Goal: Navigation & Orientation: Understand site structure

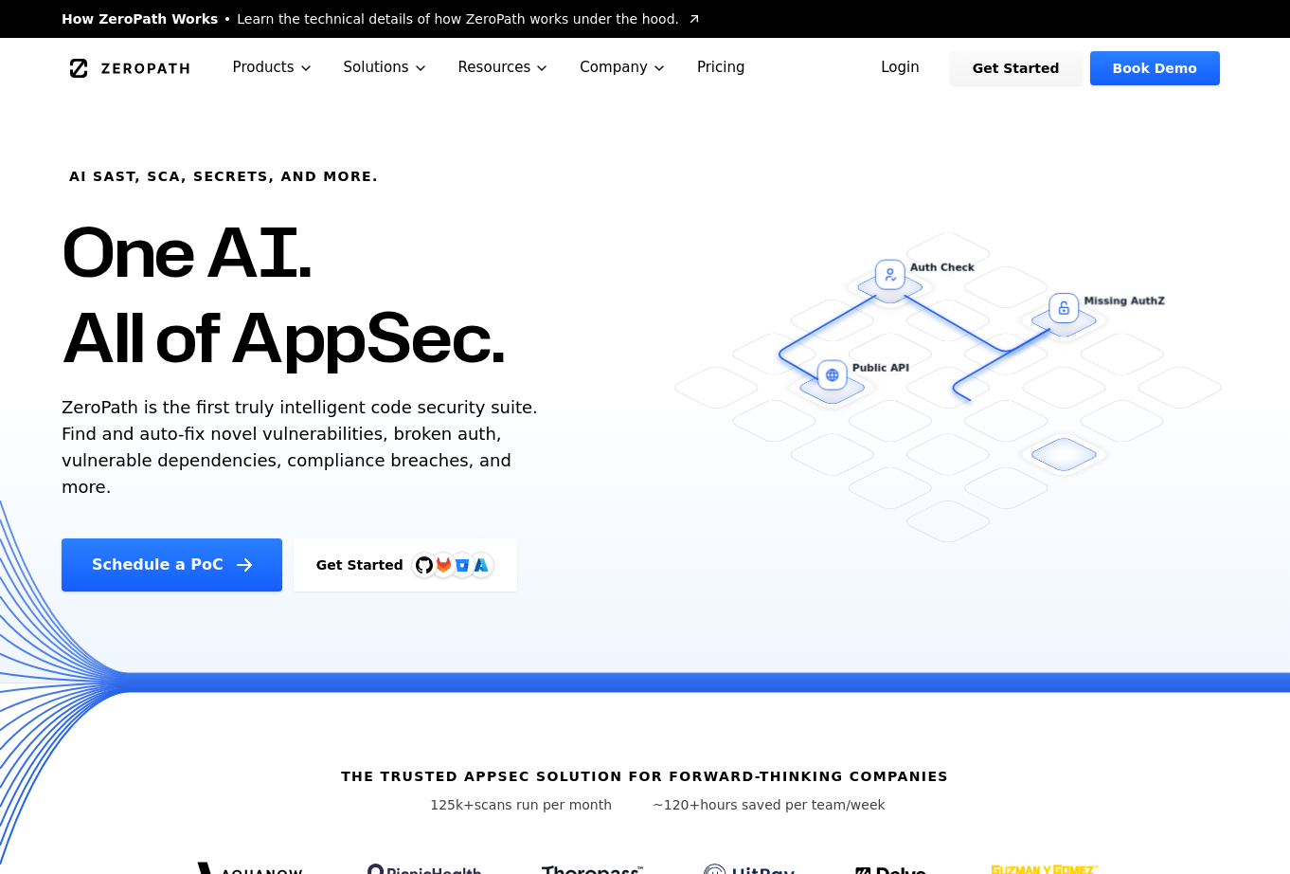
click at [714, 66] on link "Pricing" at bounding box center [721, 68] width 79 height 60
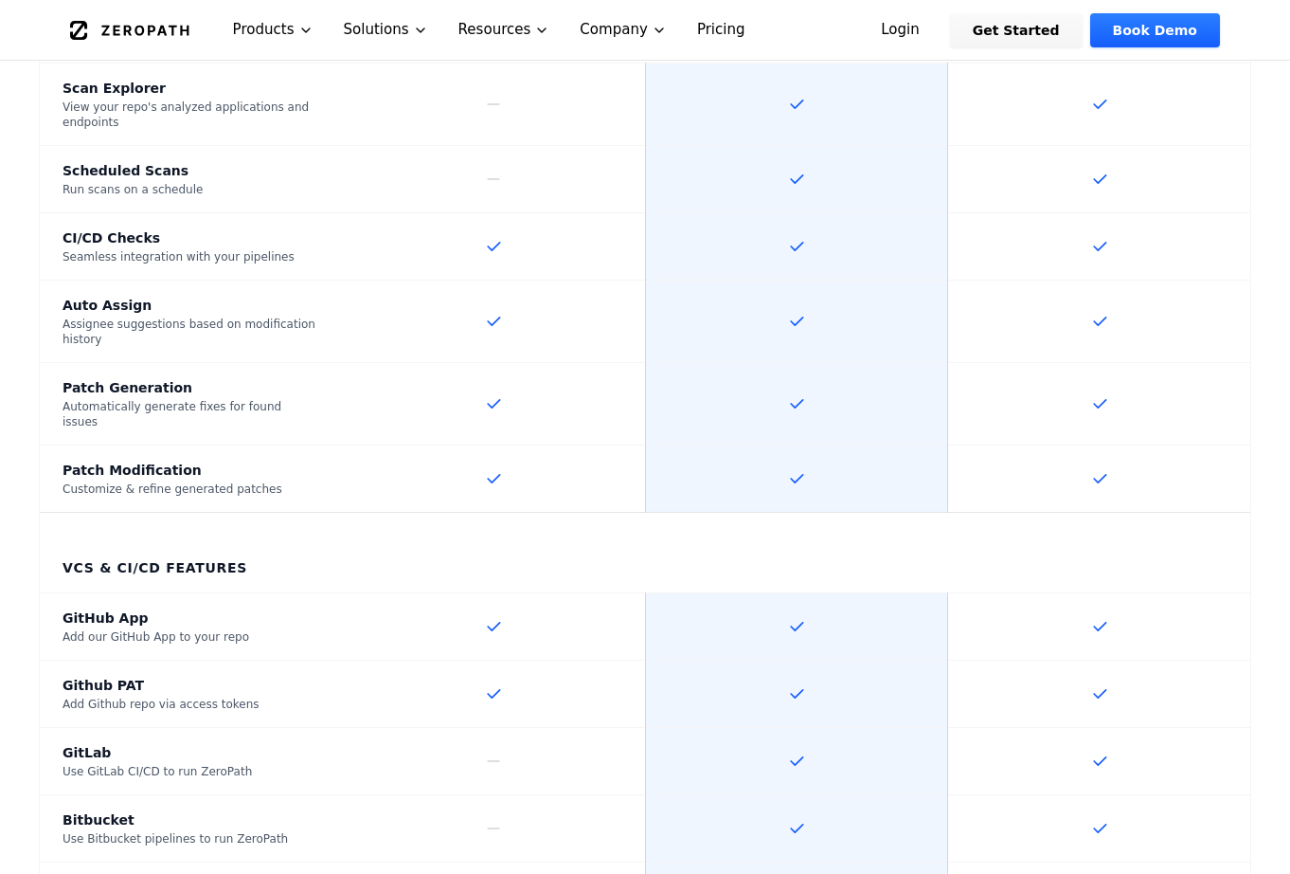
scroll to position [1682, 0]
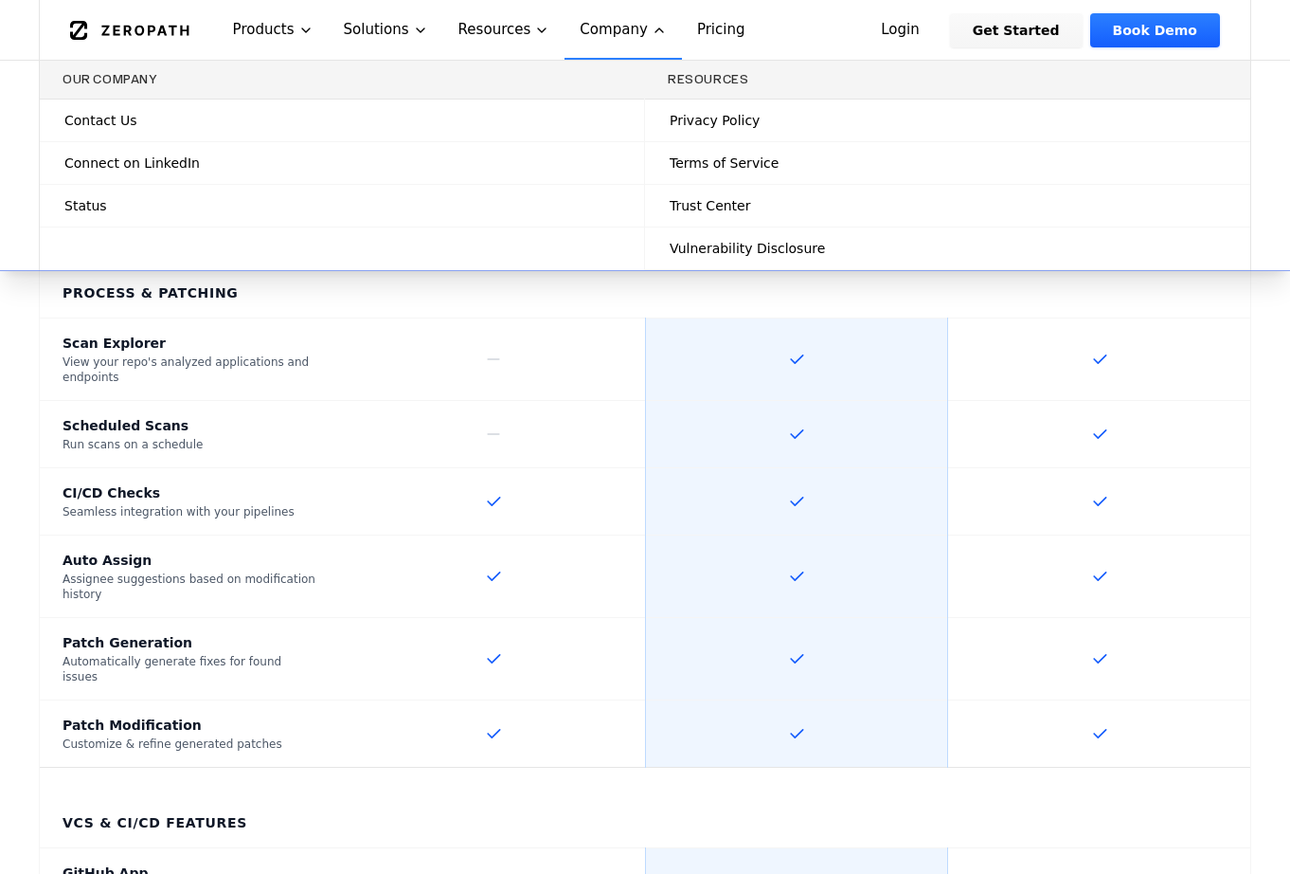
click at [620, 27] on button "Company" at bounding box center [623, 30] width 117 height 60
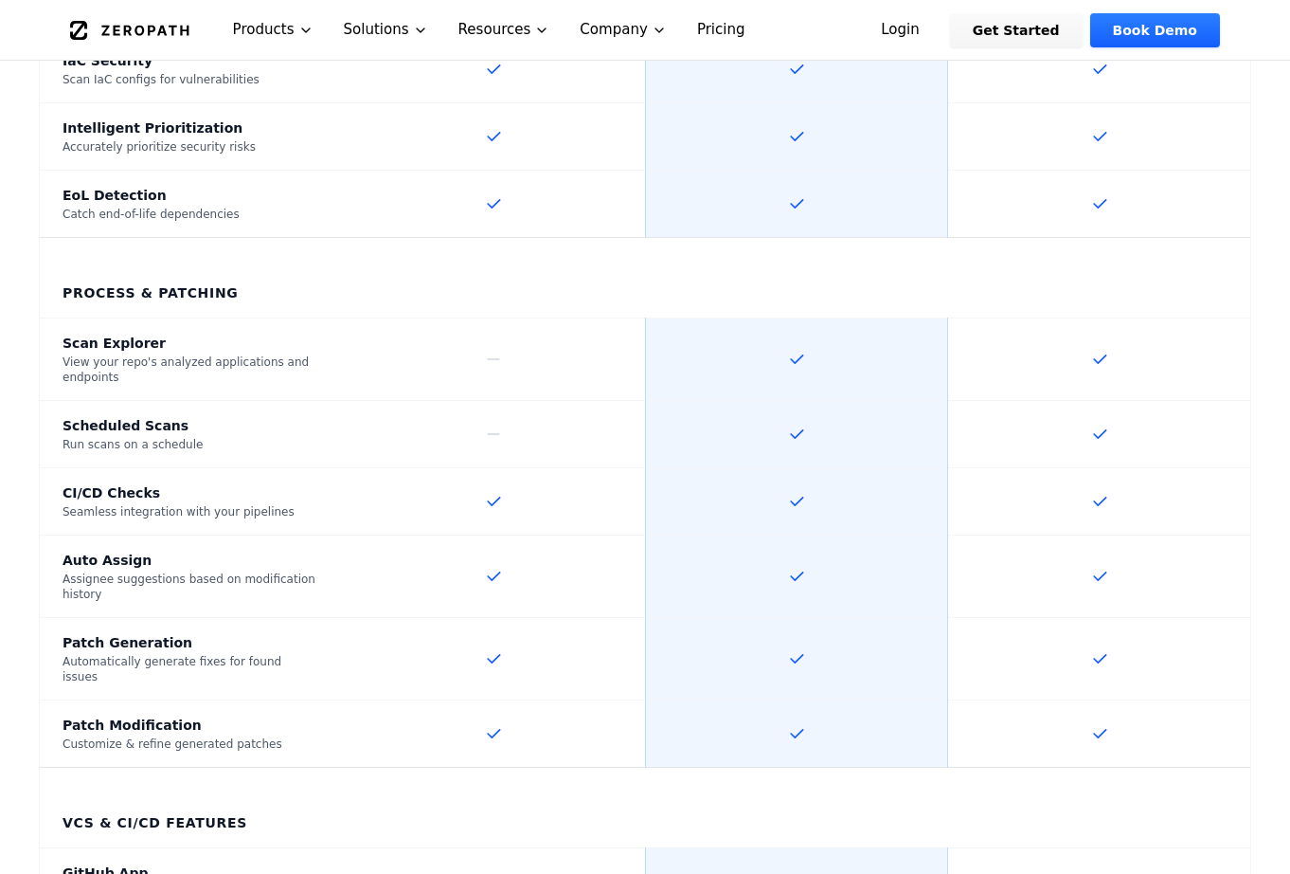
click at [109, 35] on icon "Global" at bounding box center [129, 30] width 119 height 19
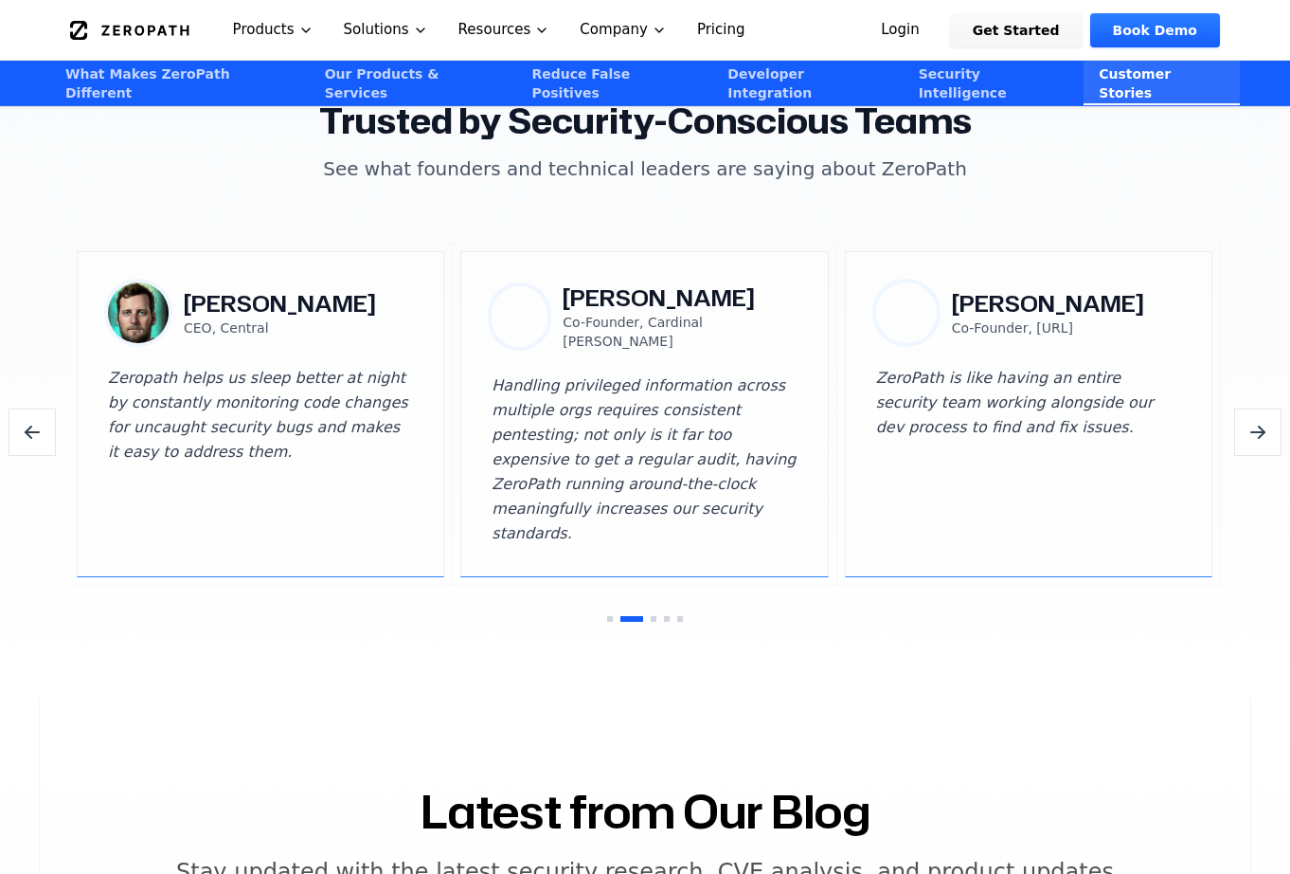
scroll to position [5307, 0]
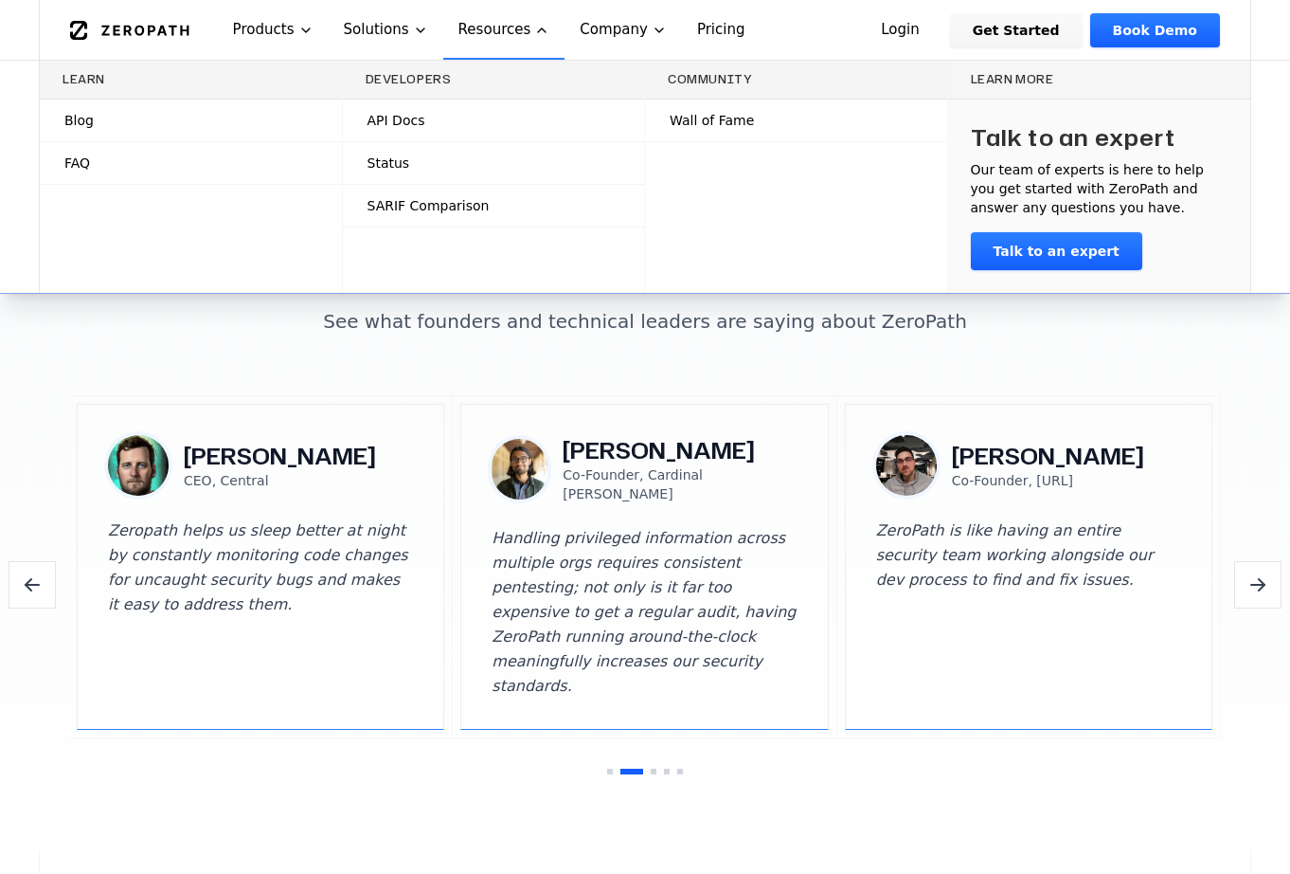
click at [81, 115] on span "Blog" at bounding box center [78, 120] width 29 height 19
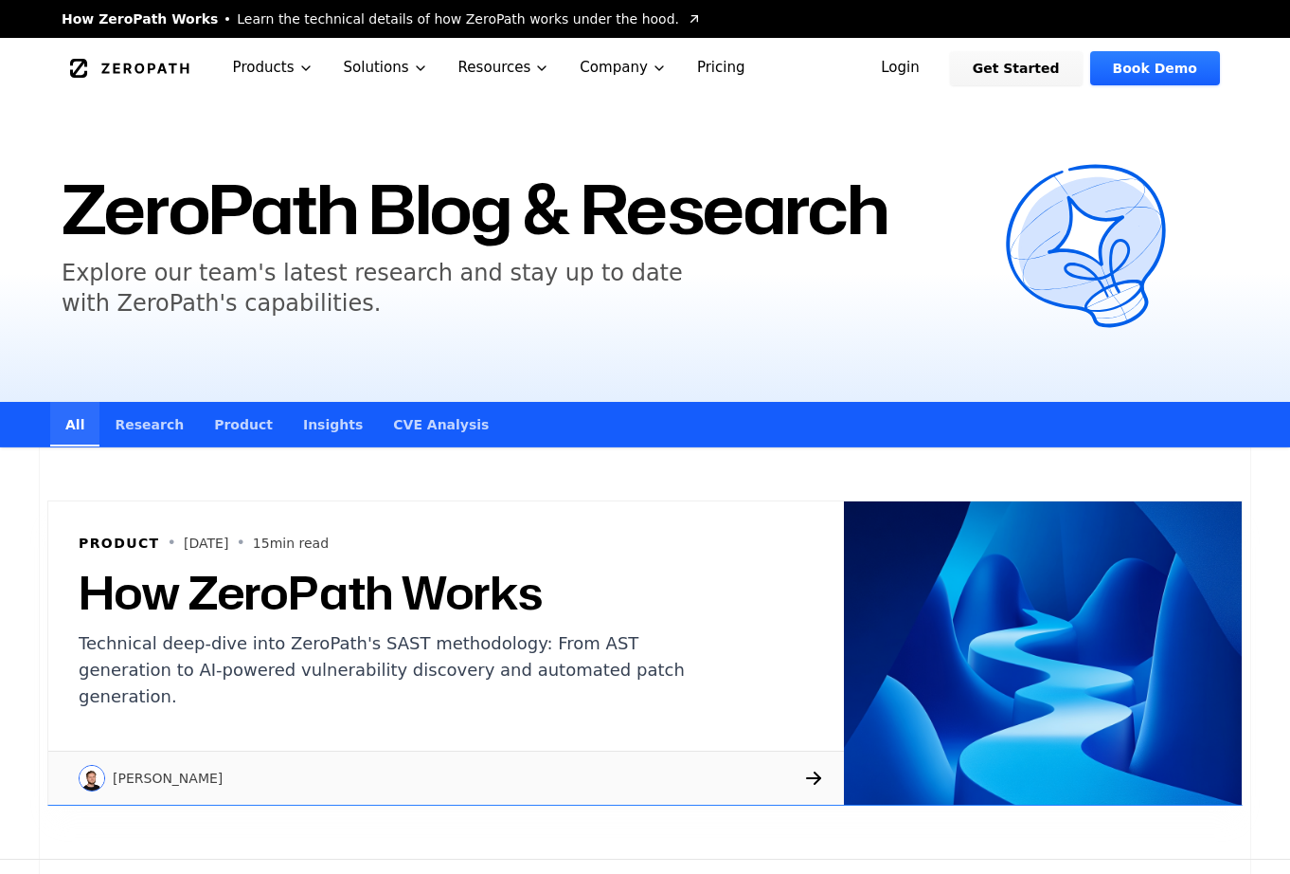
click at [149, 69] on icon "Global" at bounding box center [144, 68] width 87 height 10
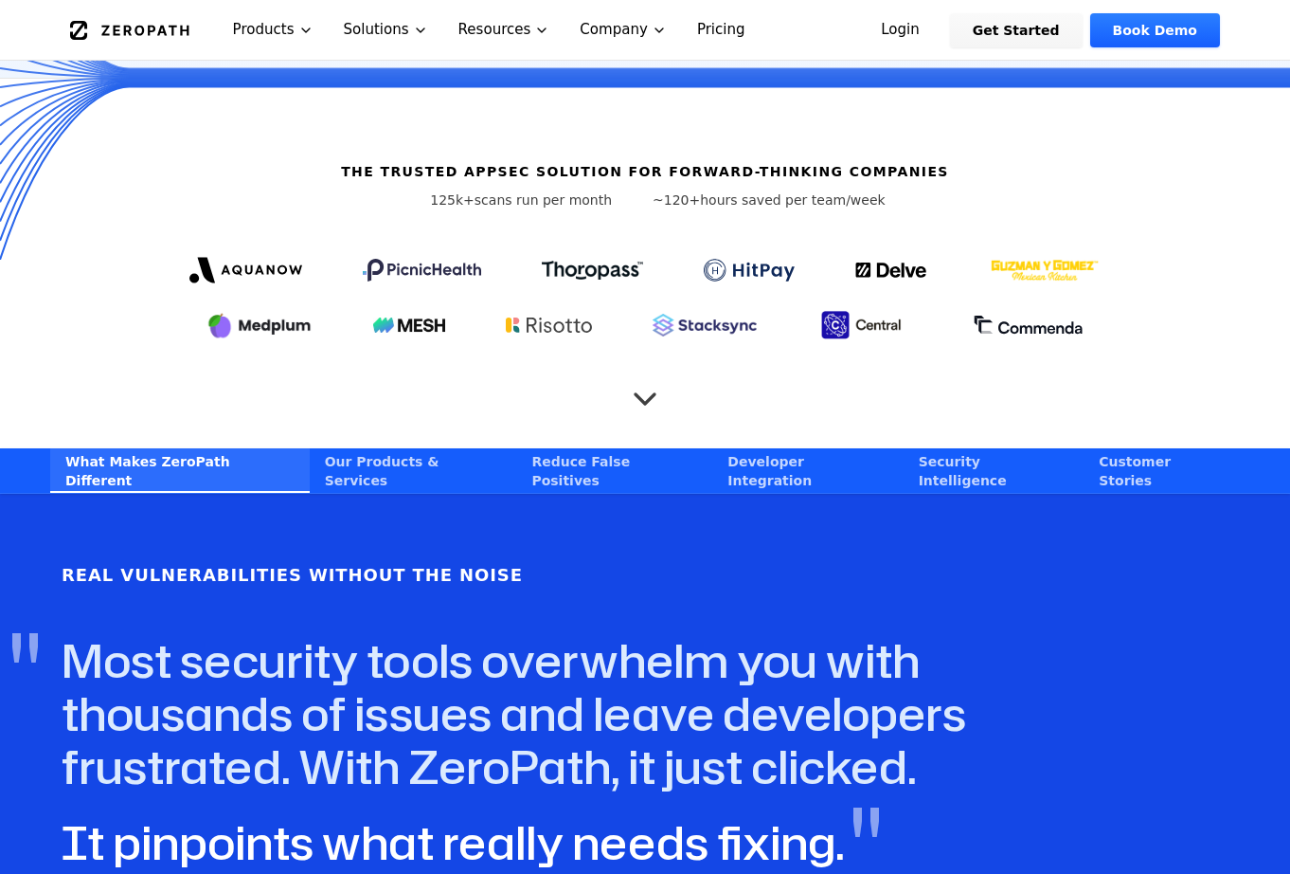
scroll to position [638, 0]
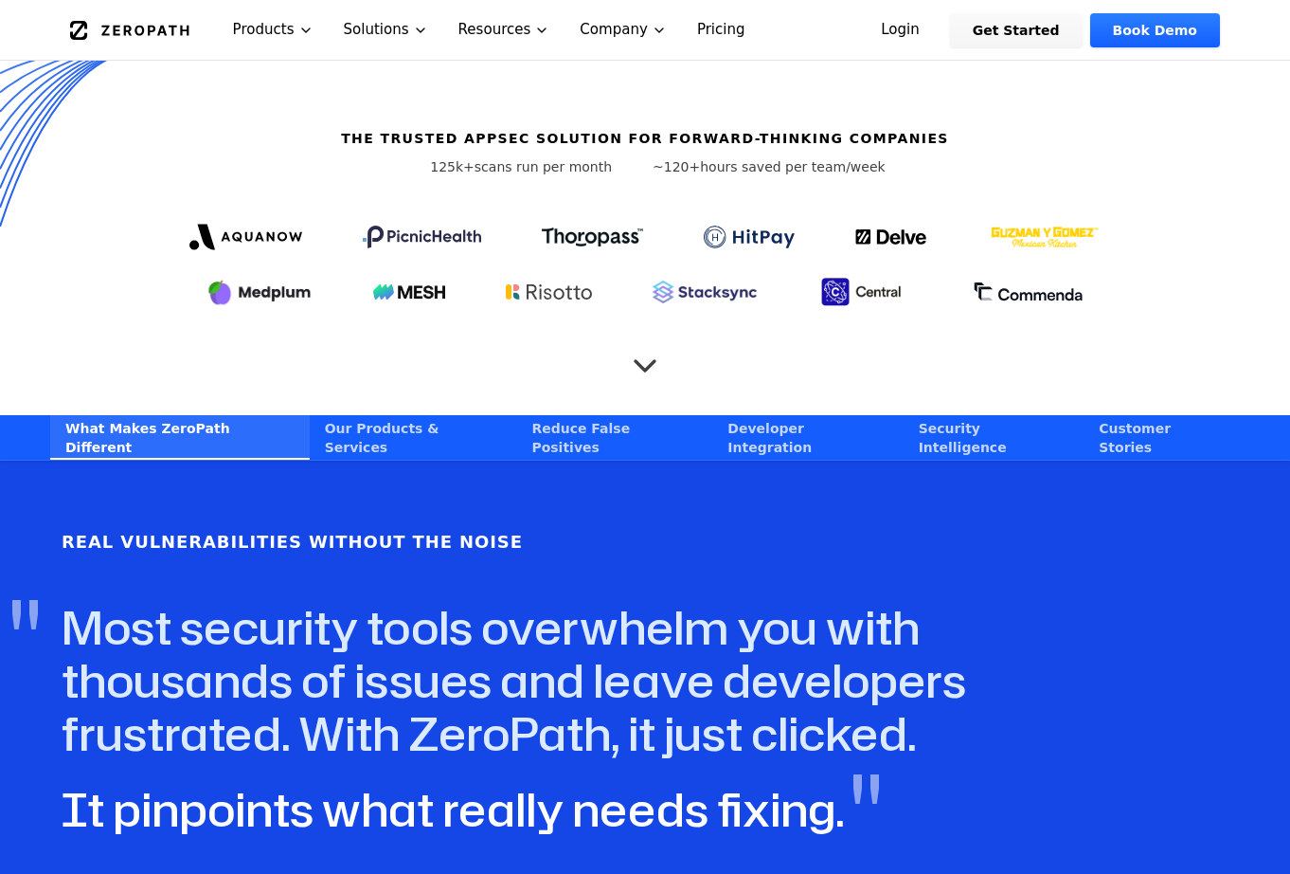
click at [642, 337] on icon "Scroll to next section" at bounding box center [645, 356] width 38 height 38
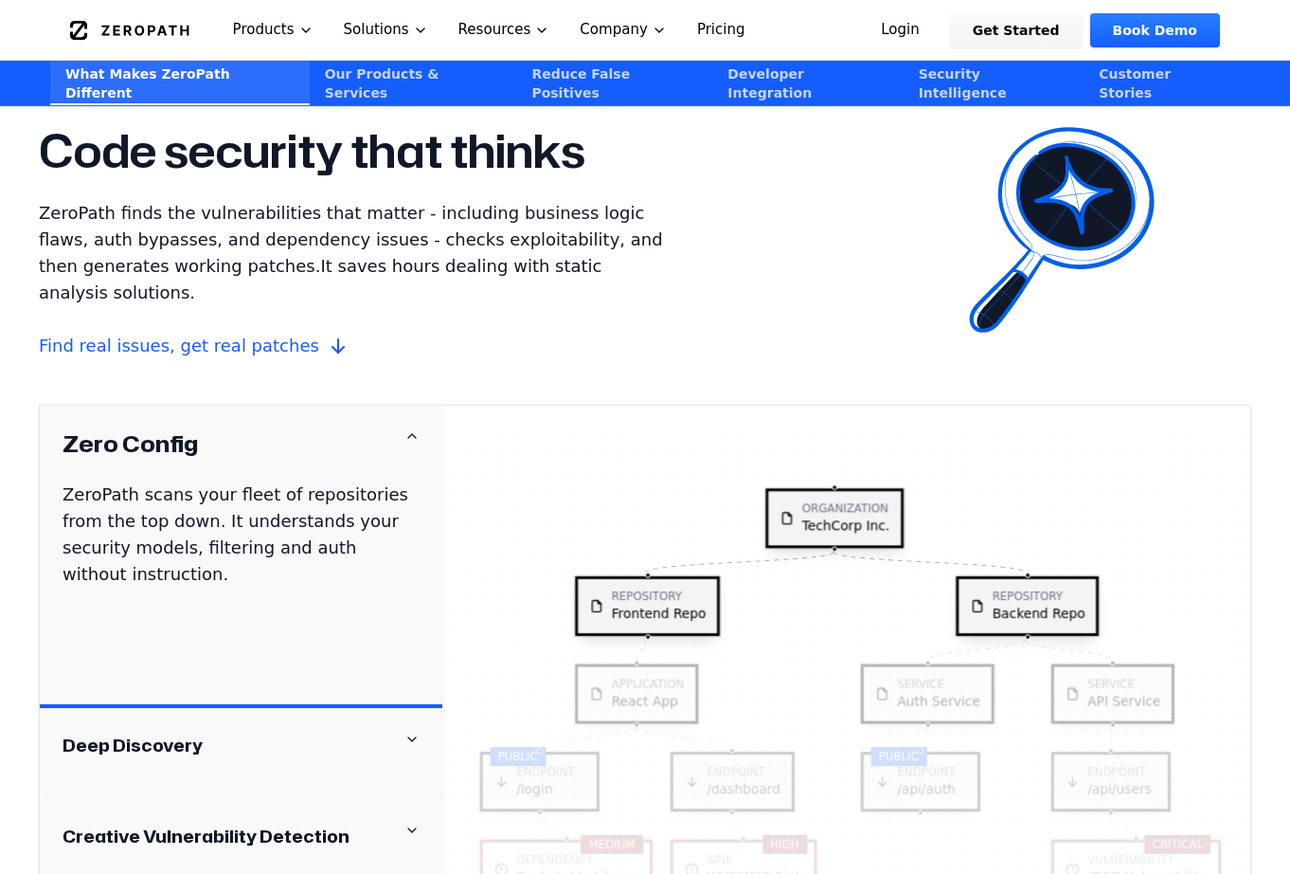
scroll to position [1684, 0]
